Goal: Contribute content: Add original content to the website for others to see

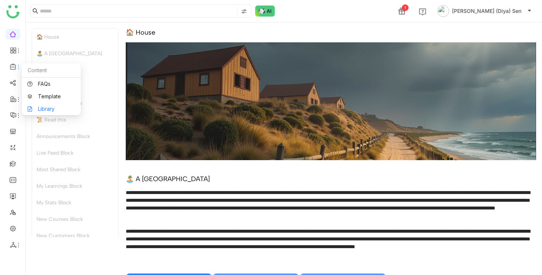
click at [46, 109] on link "Library" at bounding box center [51, 108] width 48 height 5
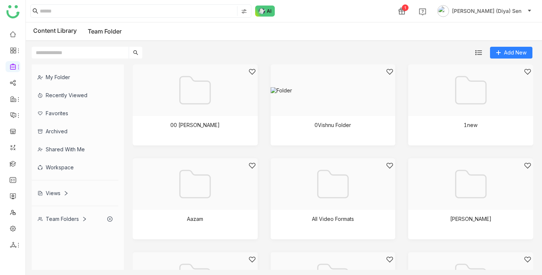
click at [57, 73] on div "My Folder" at bounding box center [75, 77] width 87 height 18
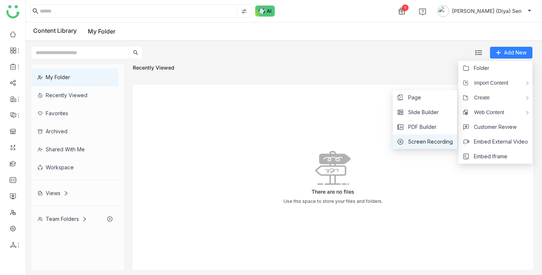
click at [436, 141] on span "Screen Recording" at bounding box center [430, 142] width 45 height 8
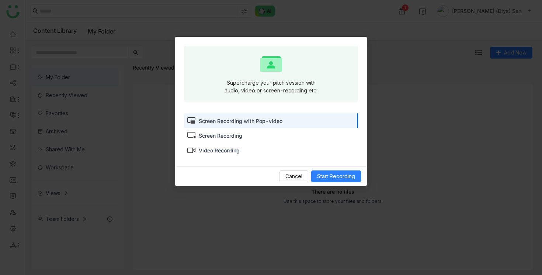
click at [231, 151] on div "Video Recording" at bounding box center [219, 151] width 41 height 8
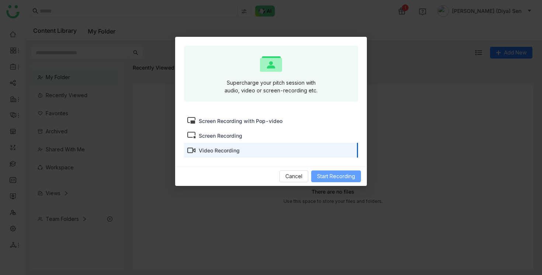
click at [349, 176] on span "Start Recording" at bounding box center [336, 176] width 38 height 8
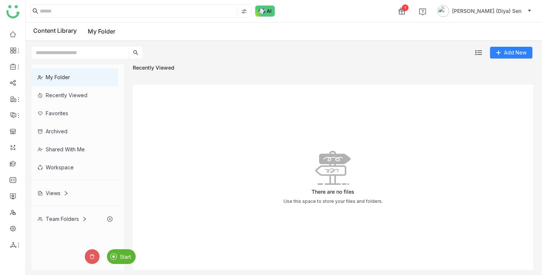
click at [126, 256] on span "Start" at bounding box center [125, 257] width 11 height 6
click at [101, 258] on span "Stop" at bounding box center [102, 257] width 11 height 6
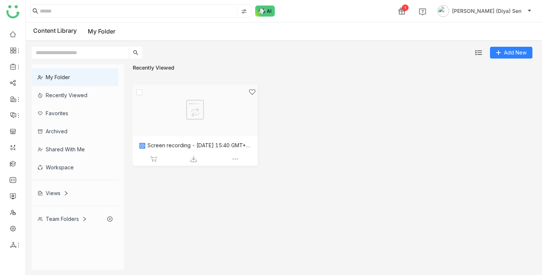
click at [206, 127] on div at bounding box center [192, 119] width 112 height 63
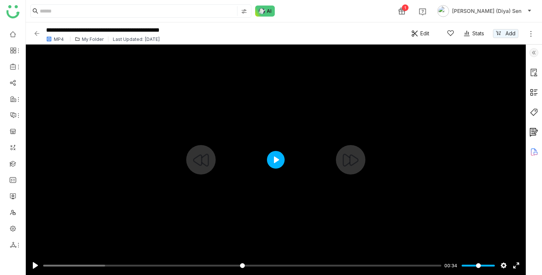
click at [278, 162] on button "Play" at bounding box center [276, 160] width 18 height 18
type input "***"
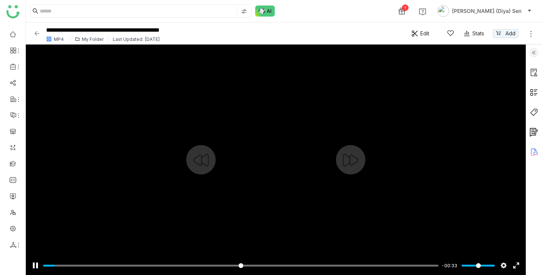
type input "*"
type input "****"
type input "*"
click at [463, 264] on input "Volume" at bounding box center [477, 265] width 33 height 7
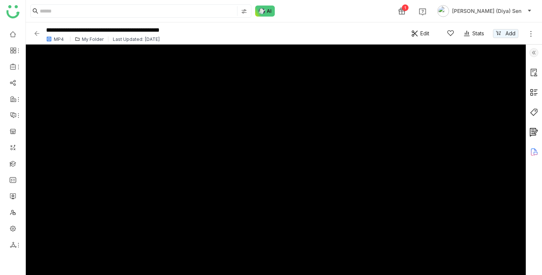
type input "*****"
click at [92, 38] on div "My Folder" at bounding box center [93, 39] width 22 height 6
